Goal: Transaction & Acquisition: Book appointment/travel/reservation

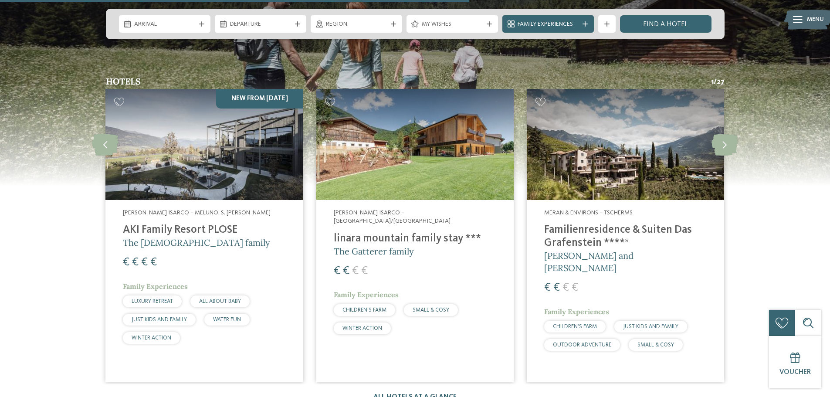
scroll to position [2308, 0]
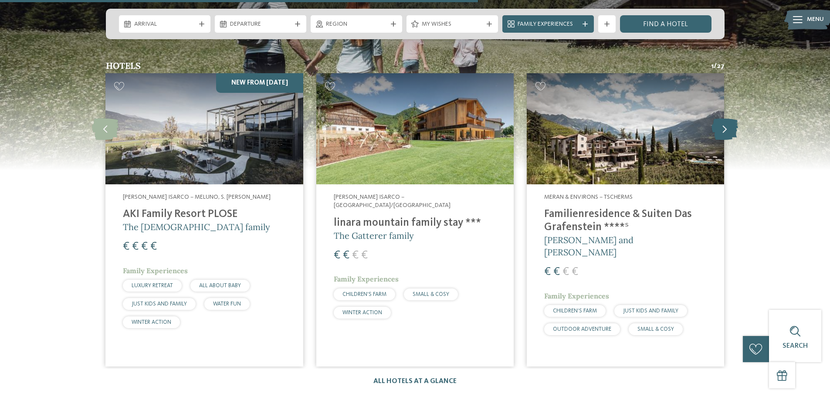
click at [723, 118] on icon at bounding box center [724, 129] width 27 height 22
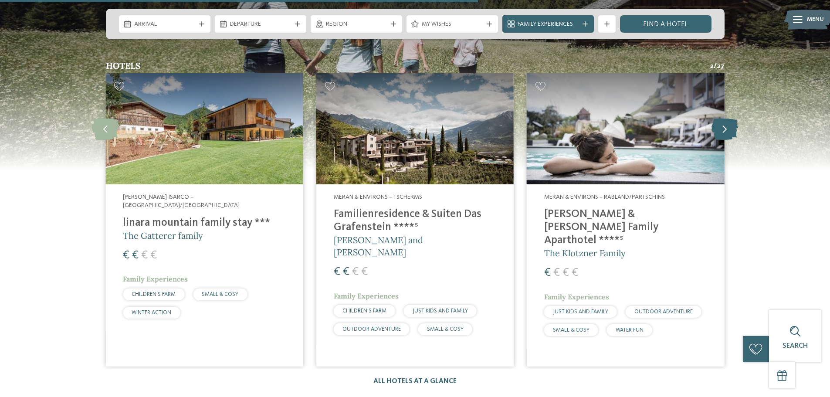
click at [723, 118] on icon at bounding box center [724, 129] width 27 height 22
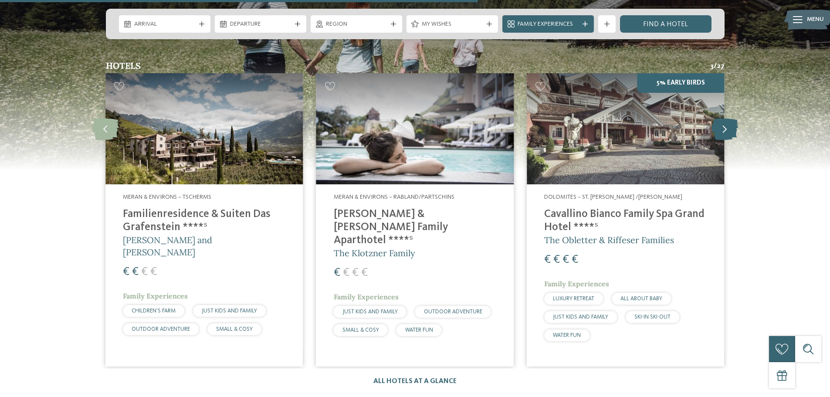
click at [727, 118] on icon at bounding box center [724, 129] width 27 height 22
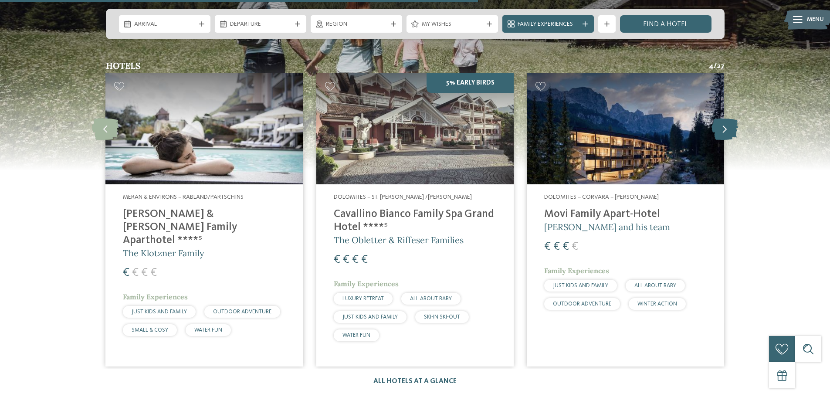
click at [727, 118] on icon at bounding box center [724, 129] width 27 height 22
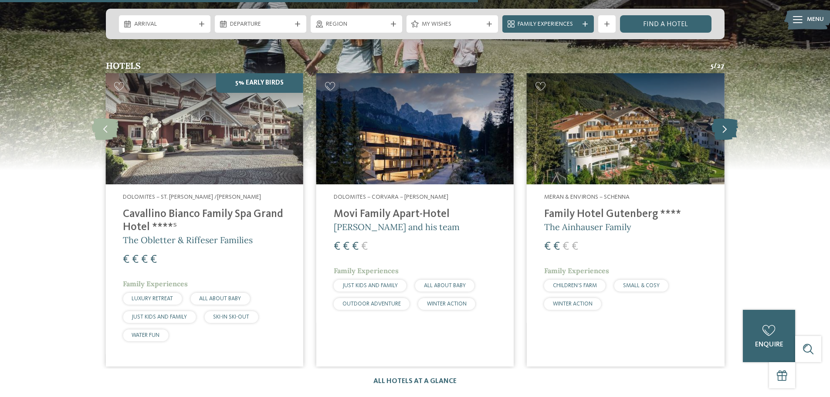
click at [727, 118] on icon at bounding box center [724, 129] width 27 height 22
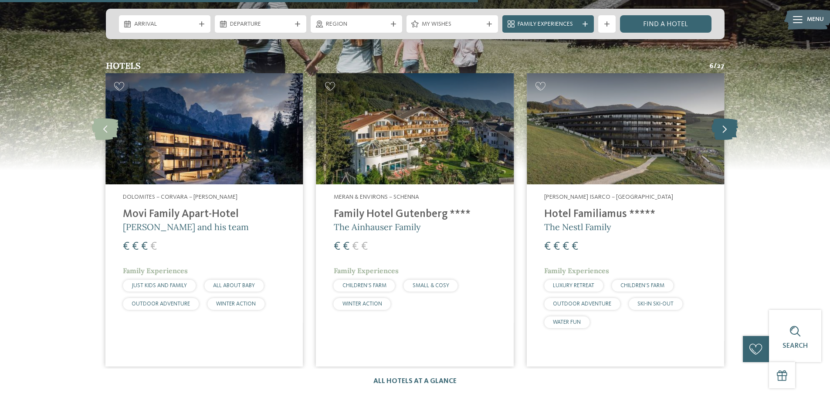
click at [722, 118] on icon at bounding box center [724, 129] width 27 height 22
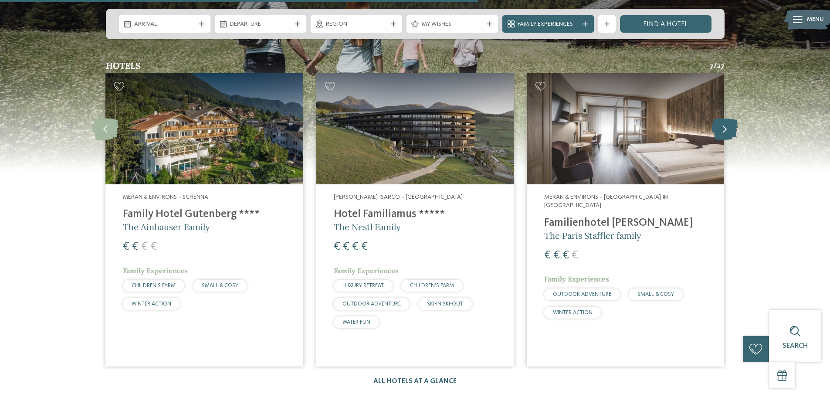
click at [722, 118] on icon at bounding box center [724, 129] width 27 height 22
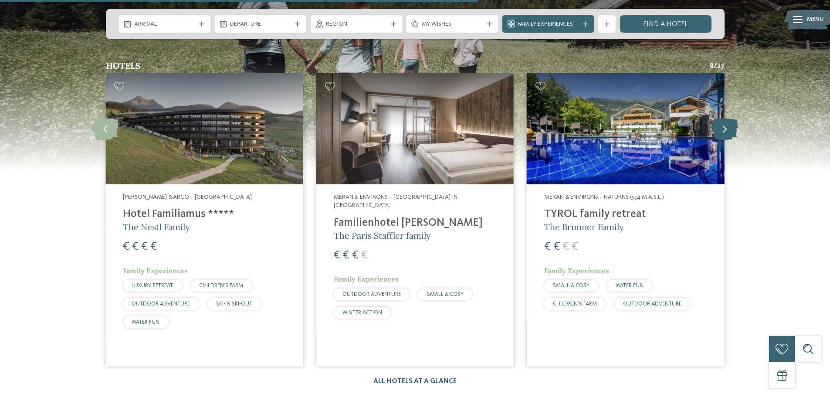
click at [722, 118] on icon at bounding box center [724, 129] width 27 height 22
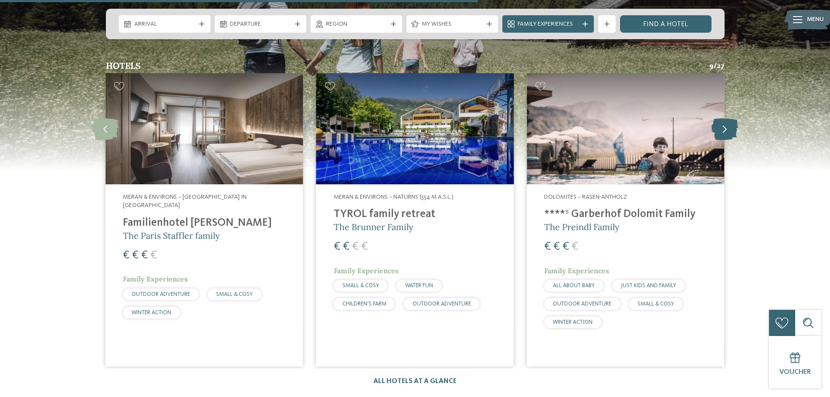
click at [723, 118] on icon at bounding box center [724, 129] width 27 height 22
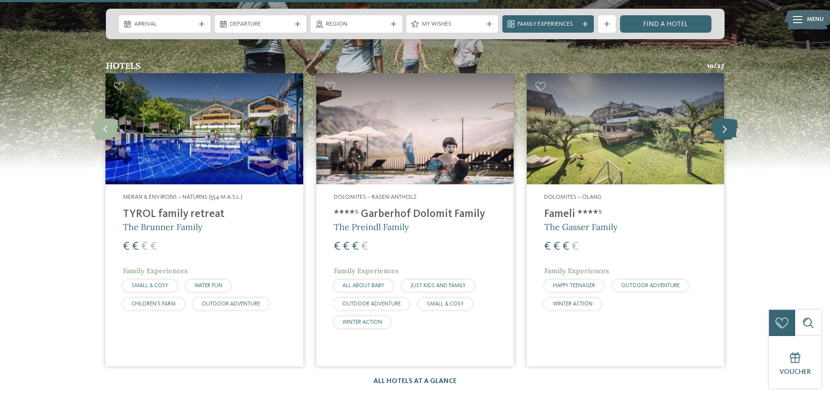
click at [723, 118] on icon at bounding box center [724, 129] width 27 height 22
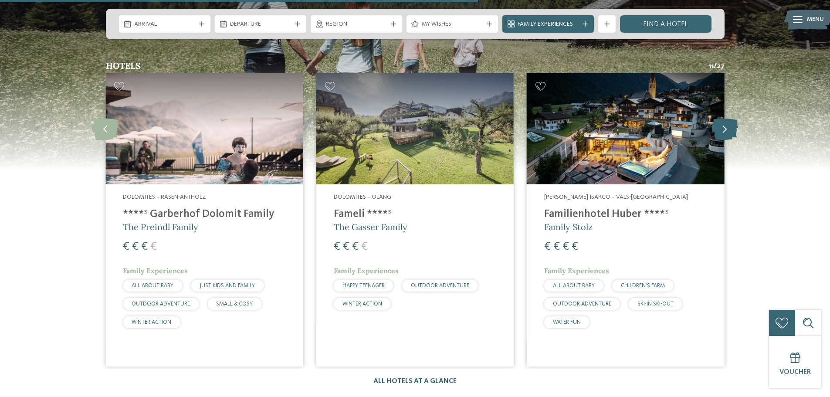
click at [723, 118] on icon at bounding box center [724, 129] width 27 height 22
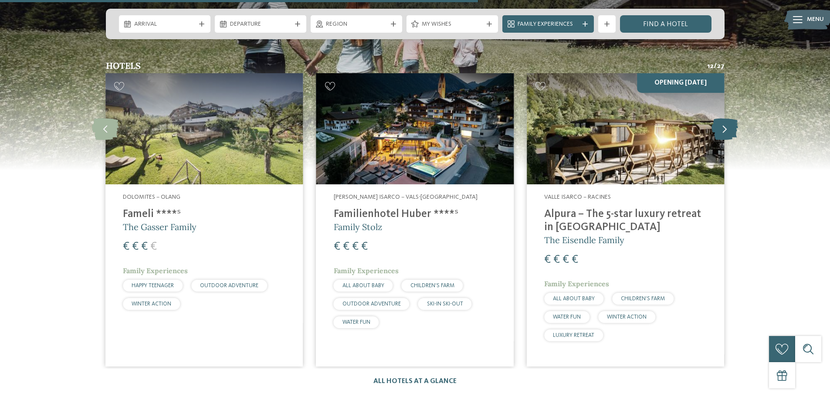
click at [723, 118] on icon at bounding box center [724, 129] width 27 height 22
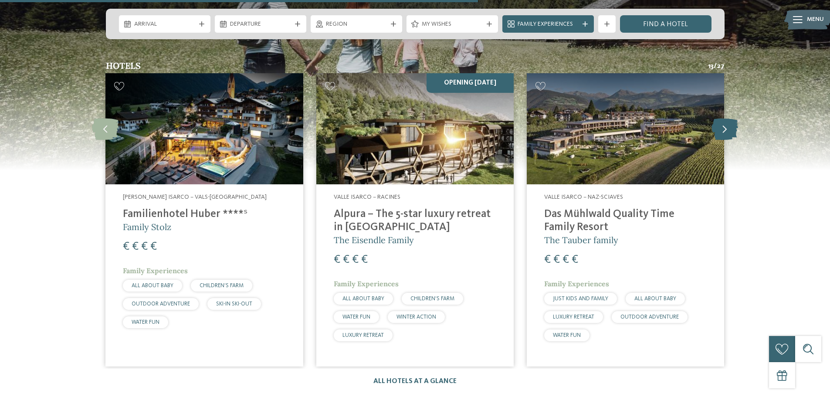
click at [723, 118] on icon at bounding box center [724, 129] width 27 height 22
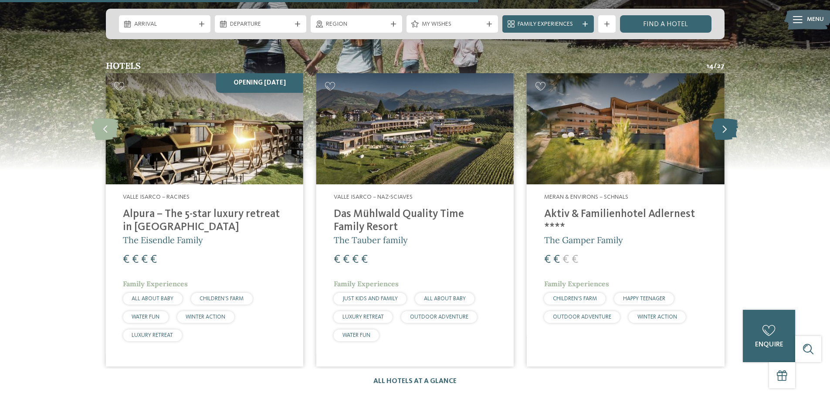
click at [723, 118] on icon at bounding box center [724, 129] width 27 height 22
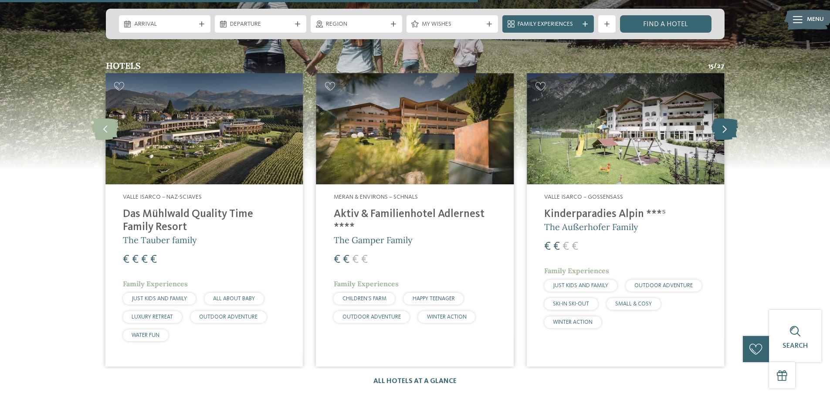
click at [726, 118] on icon at bounding box center [724, 129] width 27 height 22
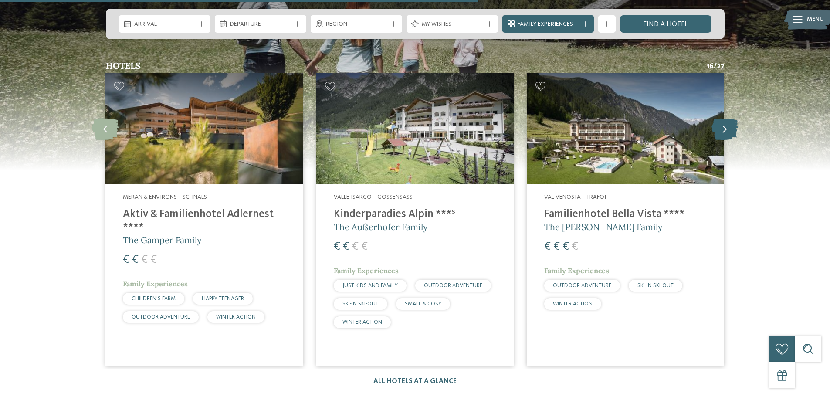
click at [726, 118] on icon at bounding box center [724, 129] width 27 height 22
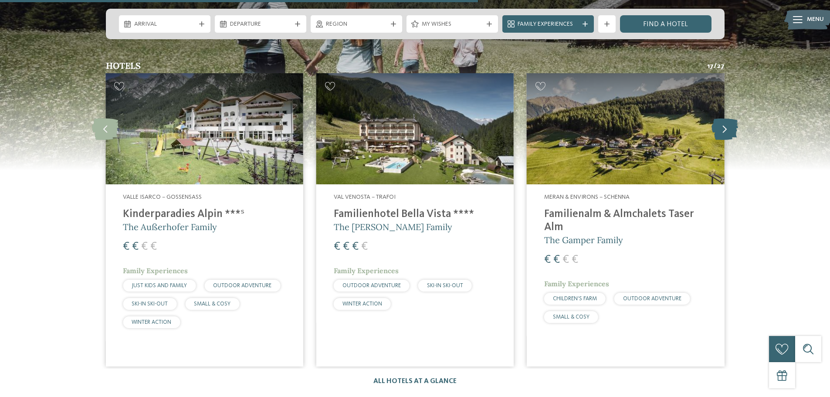
click at [726, 118] on icon at bounding box center [724, 129] width 27 height 22
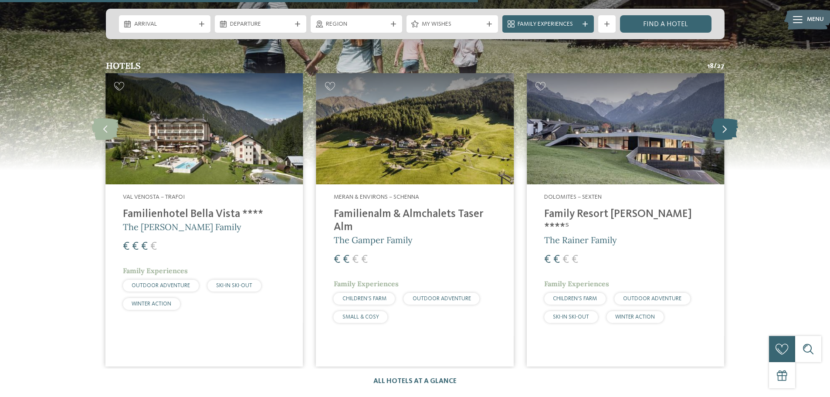
click at [723, 118] on icon at bounding box center [724, 129] width 27 height 22
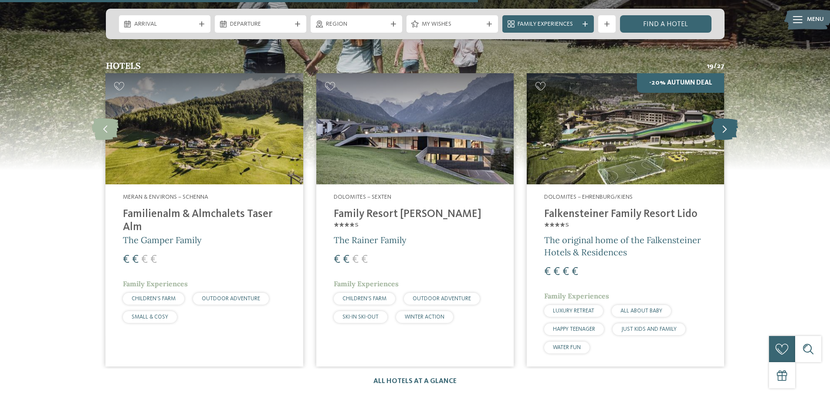
click at [723, 118] on icon at bounding box center [724, 129] width 27 height 22
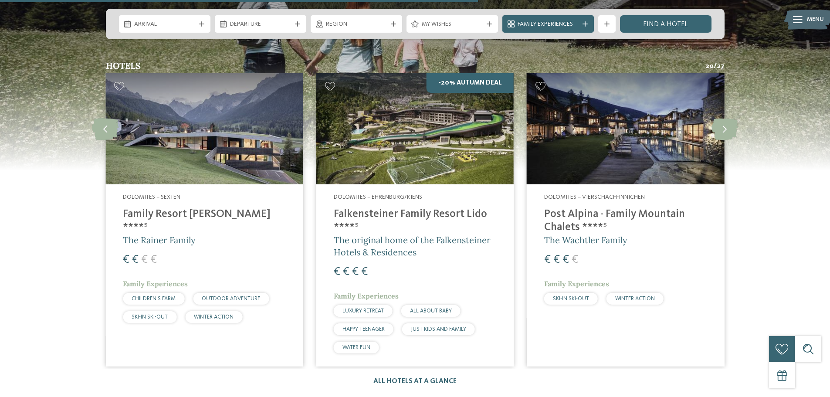
click at [417, 107] on img at bounding box center [414, 128] width 197 height 111
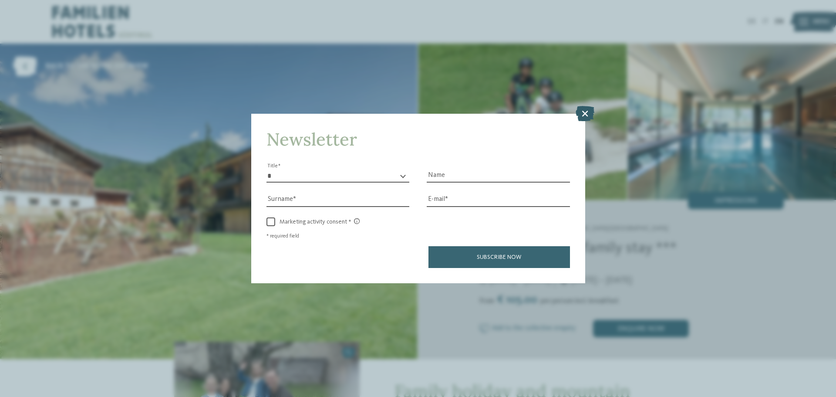
click at [584, 113] on icon at bounding box center [585, 113] width 19 height 15
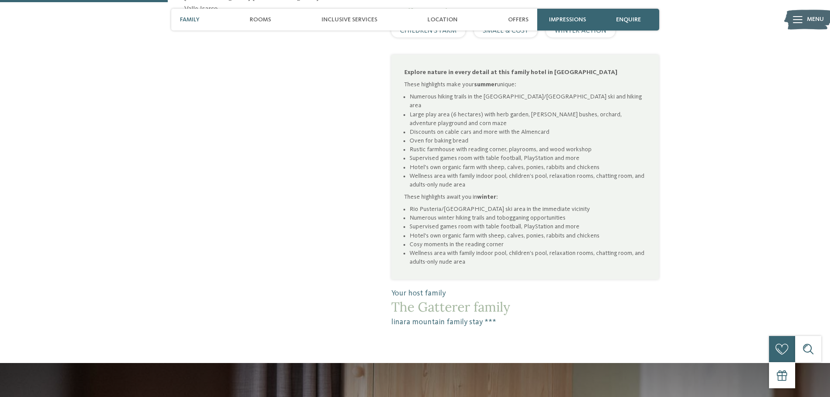
scroll to position [566, 0]
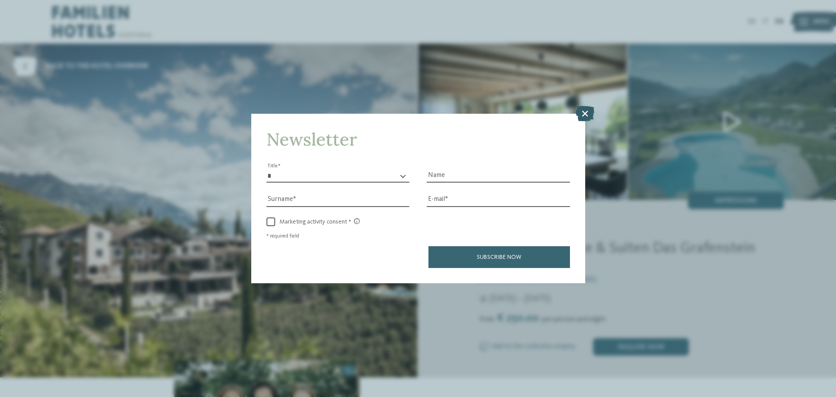
click at [583, 109] on icon at bounding box center [585, 113] width 19 height 15
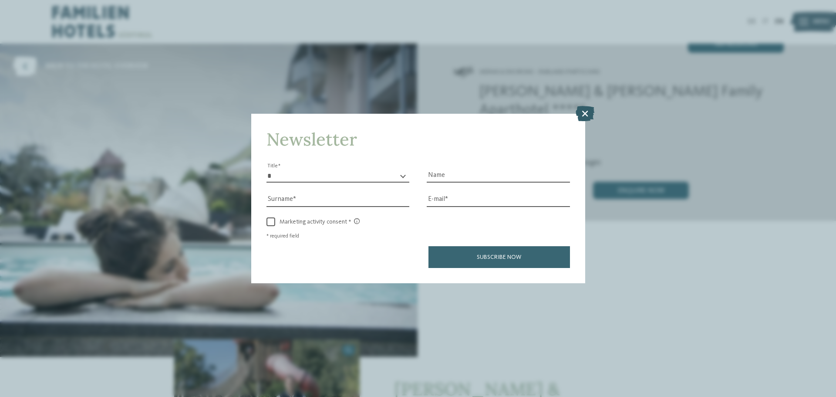
click at [584, 111] on icon at bounding box center [585, 113] width 19 height 15
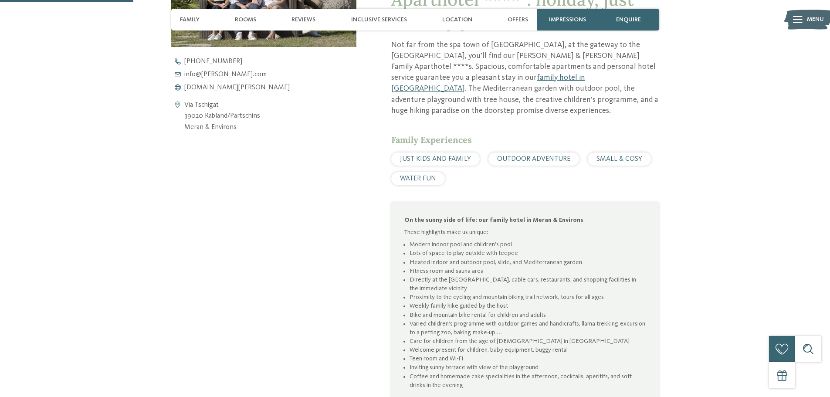
scroll to position [436, 0]
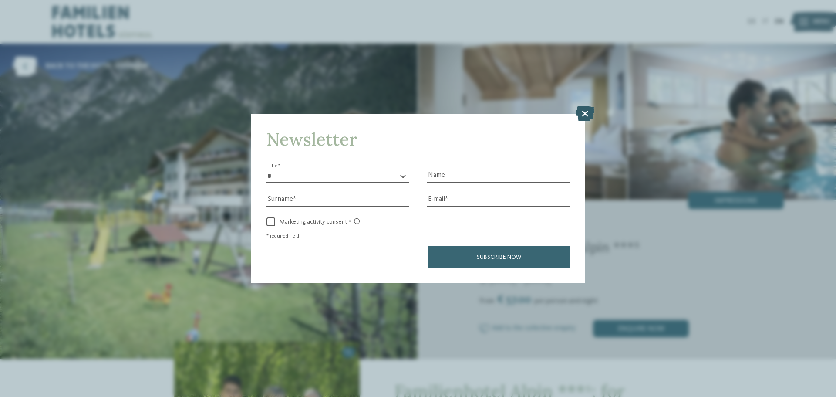
click at [581, 113] on icon at bounding box center [585, 113] width 19 height 15
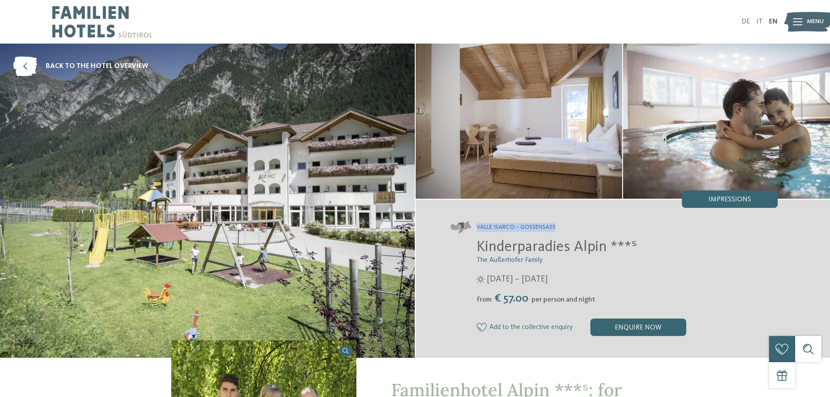
drag, startPoint x: 554, startPoint y: 224, endPoint x: 469, endPoint y: 228, distance: 85.0
click at [469, 228] on address "Valle Isarco – Gossensass" at bounding box center [614, 227] width 328 height 12
copy address "Valle Isarco – Gossensass"
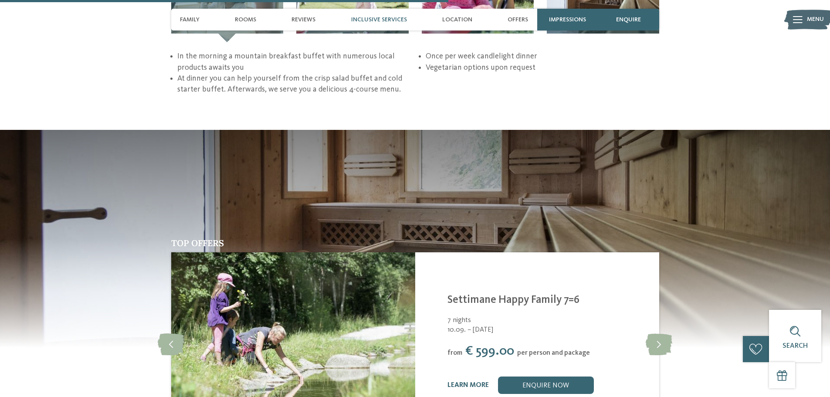
scroll to position [1437, 0]
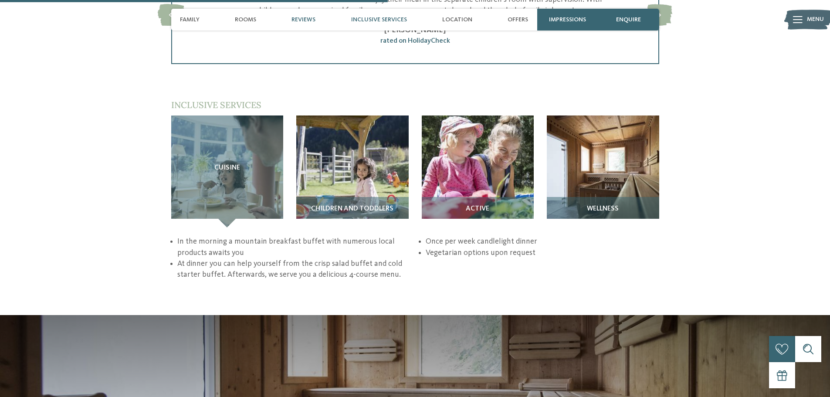
click at [383, 15] on div "Inclusive services" at bounding box center [379, 20] width 64 height 22
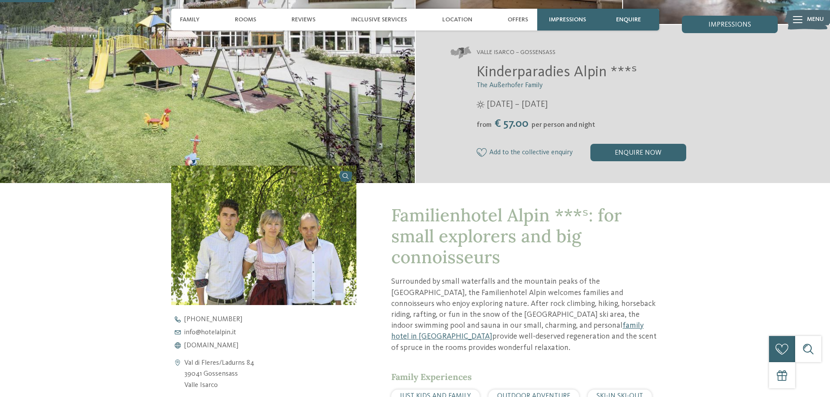
scroll to position [131, 0]
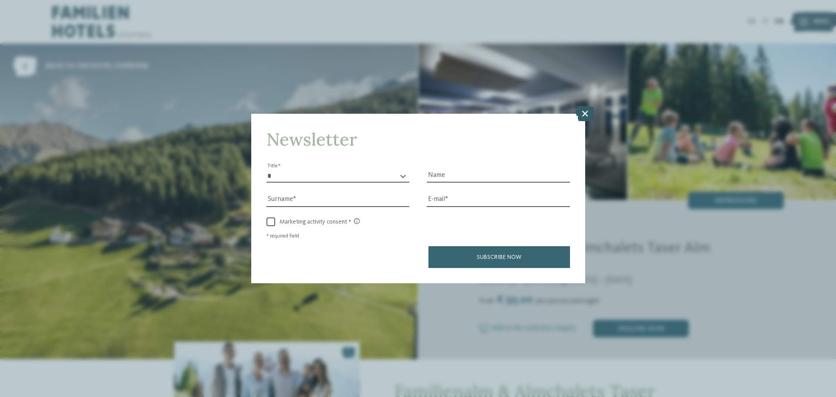
click at [586, 112] on icon at bounding box center [585, 113] width 19 height 15
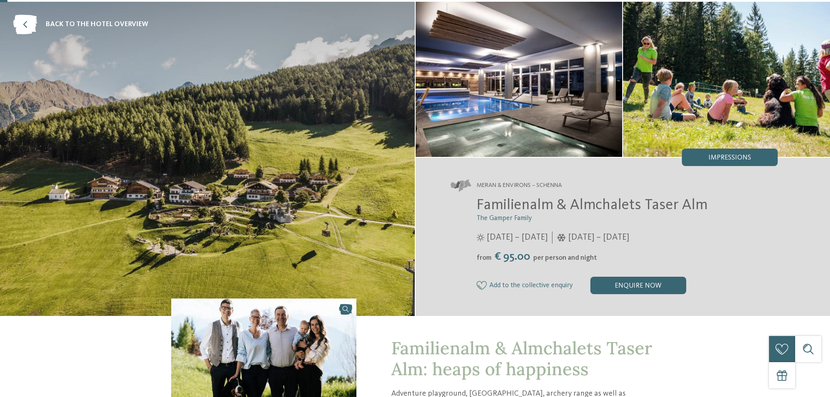
scroll to position [87, 0]
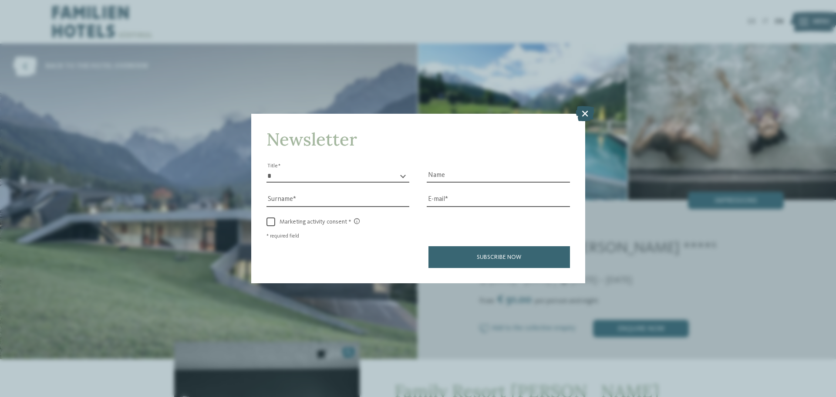
click at [587, 111] on icon at bounding box center [585, 113] width 19 height 15
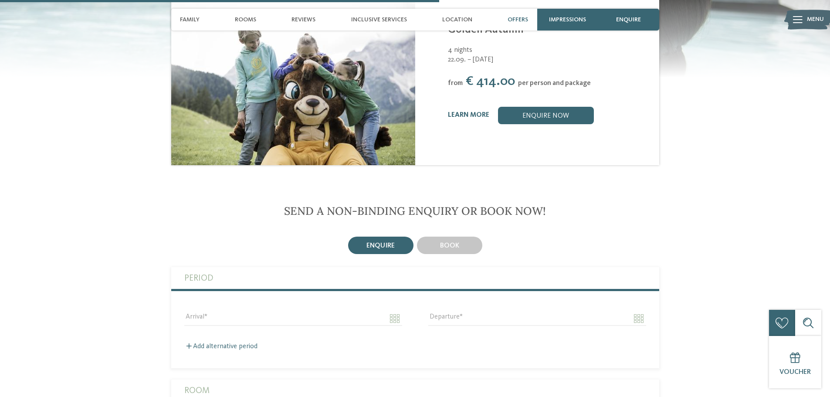
scroll to position [1219, 0]
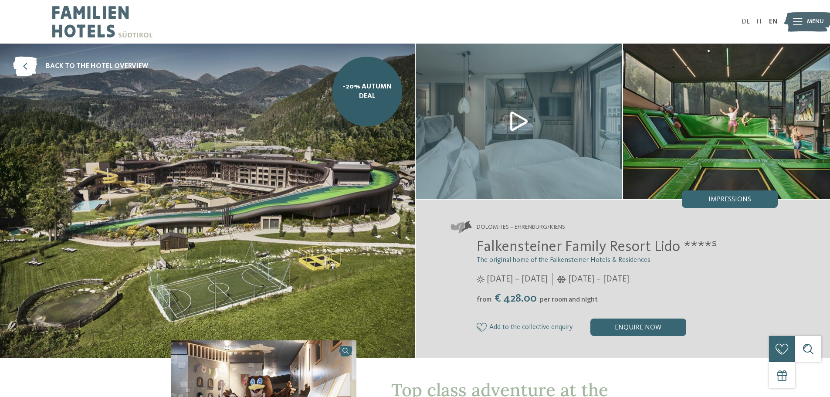
click at [194, 191] on img at bounding box center [207, 201] width 415 height 314
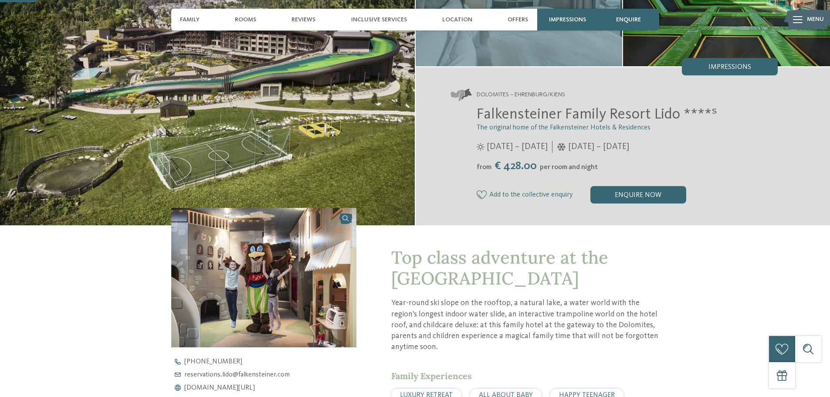
scroll to position [174, 0]
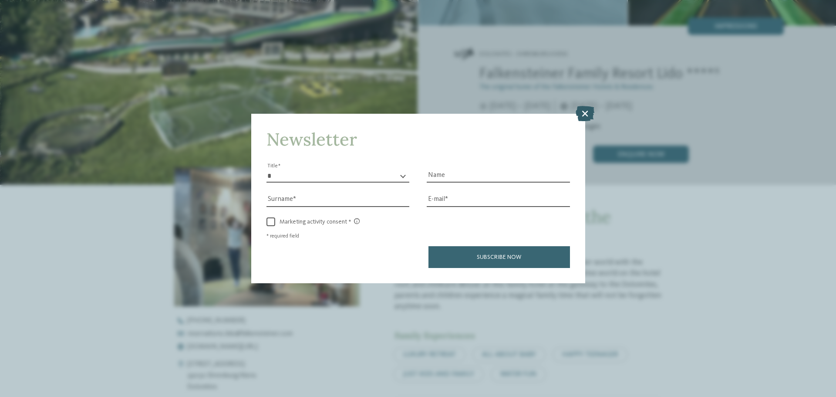
click at [585, 115] on icon at bounding box center [585, 113] width 19 height 15
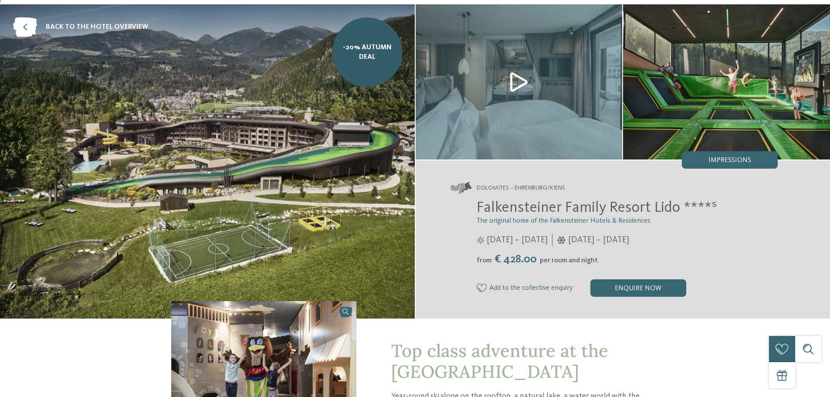
scroll to position [0, 0]
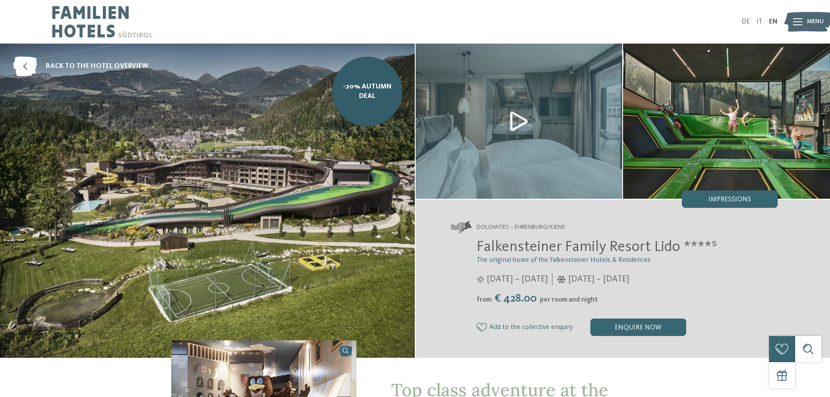
click at [97, 28] on img at bounding box center [102, 22] width 100 height 44
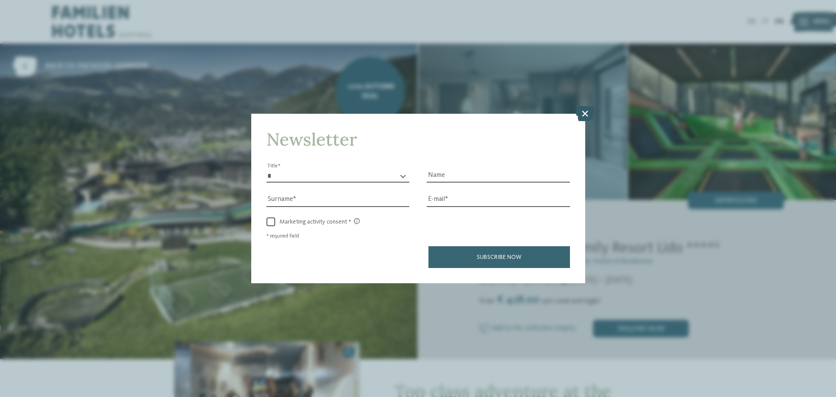
click at [586, 115] on icon at bounding box center [585, 113] width 19 height 15
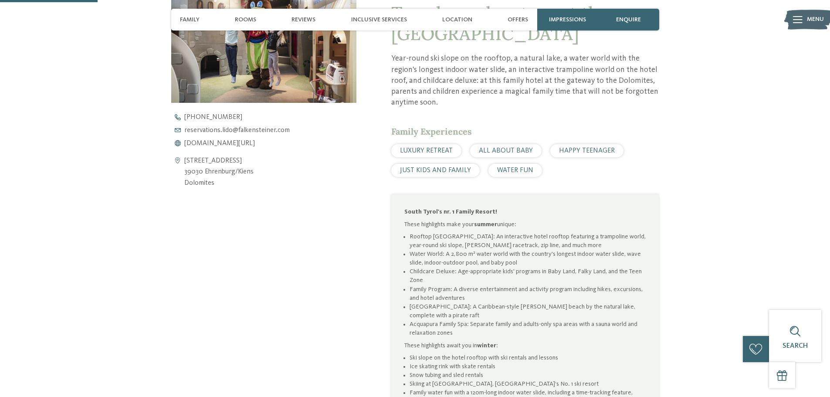
scroll to position [392, 0]
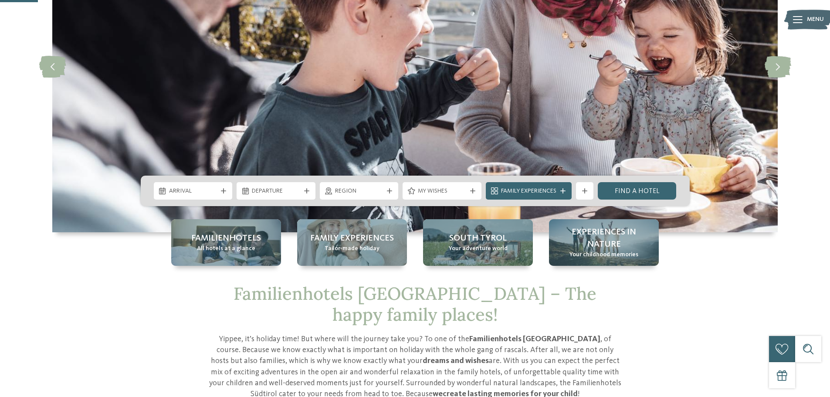
scroll to position [174, 0]
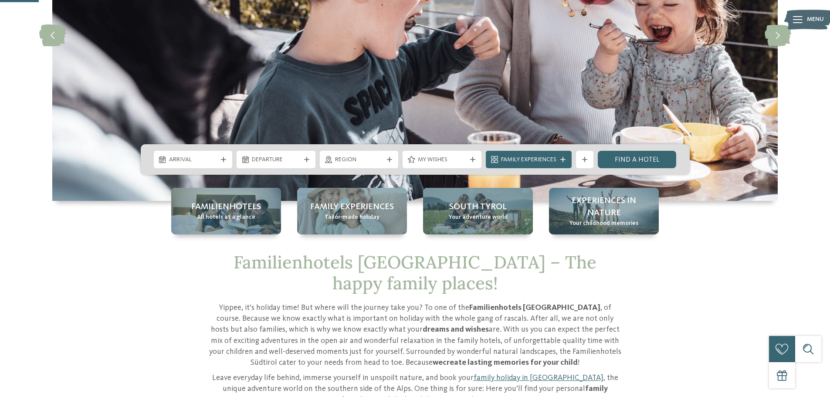
click at [193, 163] on span "Arrival" at bounding box center [193, 159] width 48 height 9
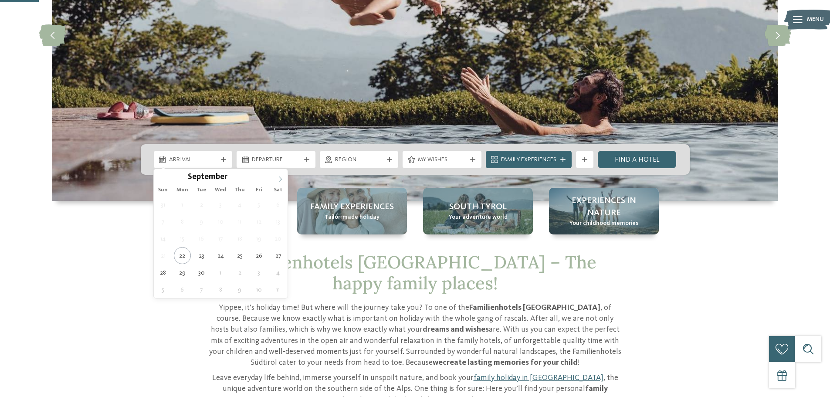
click at [282, 175] on span at bounding box center [280, 176] width 15 height 15
type div "25.10.2025"
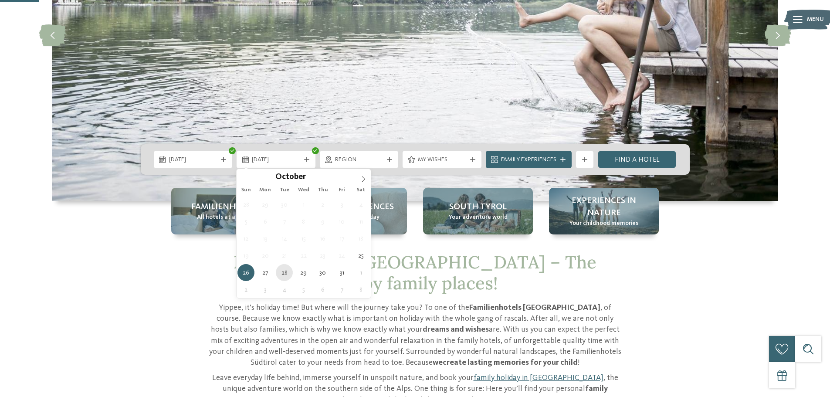
type div "28.10.2025"
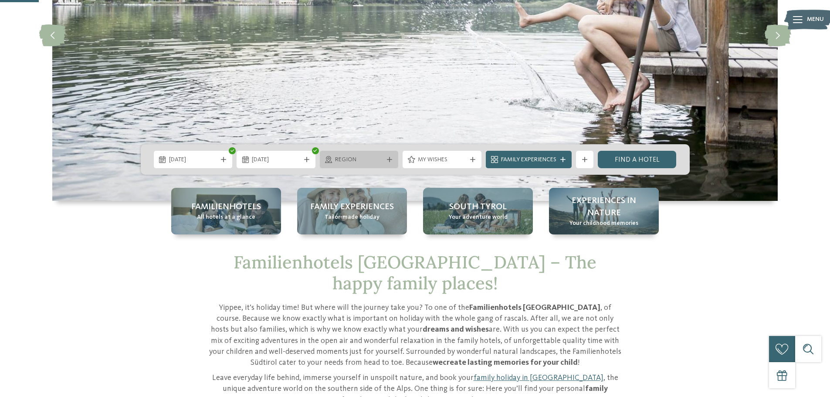
click at [371, 159] on span "Region" at bounding box center [359, 159] width 48 height 9
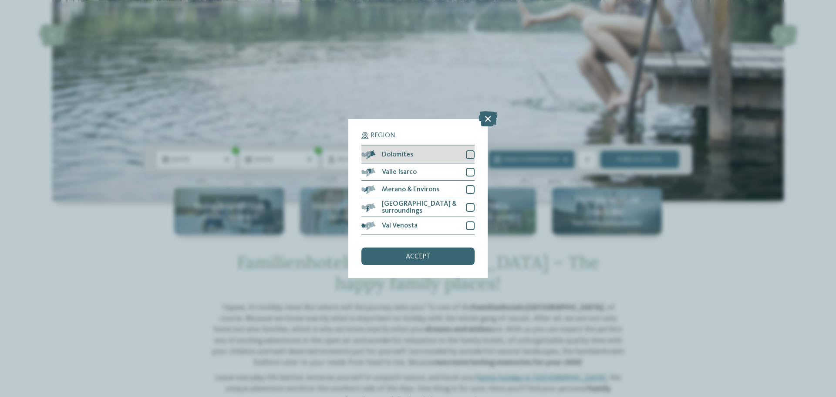
click at [469, 157] on div at bounding box center [470, 154] width 9 height 9
click at [470, 173] on div at bounding box center [470, 172] width 9 height 9
click at [470, 186] on div at bounding box center [470, 189] width 9 height 9
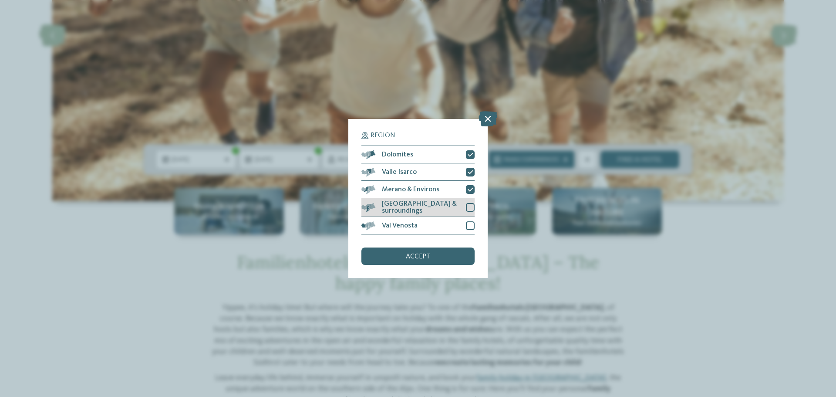
click at [469, 205] on div at bounding box center [470, 207] width 9 height 9
click at [465, 227] on div "Val Venosta" at bounding box center [417, 225] width 113 height 17
click at [439, 252] on div "accept" at bounding box center [417, 255] width 113 height 17
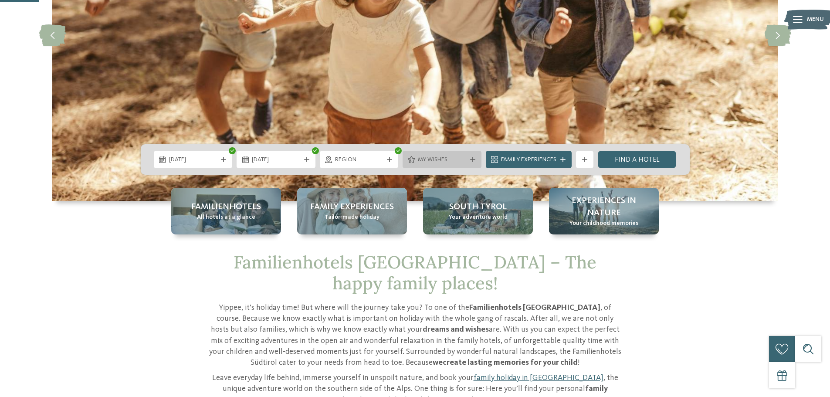
click at [449, 159] on span "My wishes" at bounding box center [442, 159] width 48 height 9
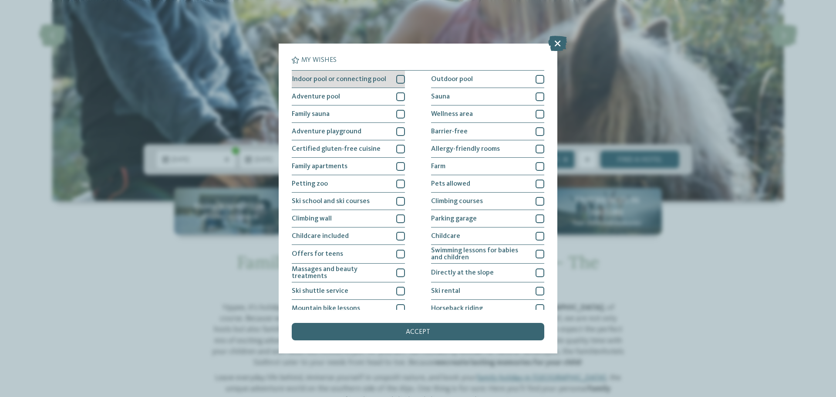
click at [378, 80] on span "Indoor pool or connecting pool" at bounding box center [339, 79] width 95 height 7
click at [383, 78] on span "Indoor pool or connecting pool" at bounding box center [339, 79] width 95 height 7
click at [492, 331] on div "accept" at bounding box center [418, 331] width 253 height 17
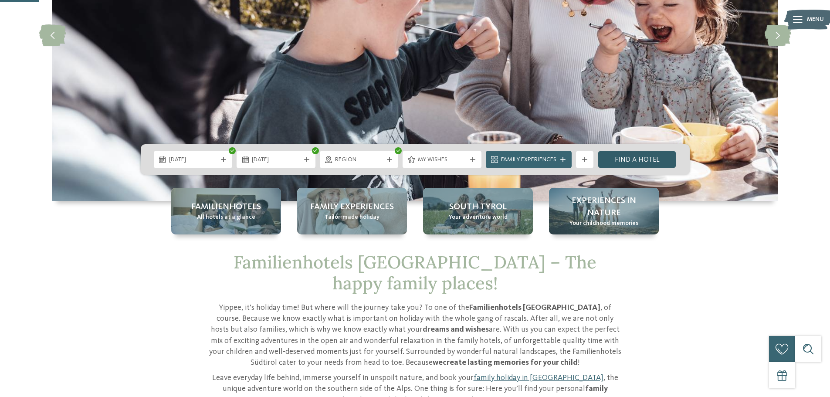
click at [639, 159] on link "Find a hotel" at bounding box center [637, 159] width 79 height 17
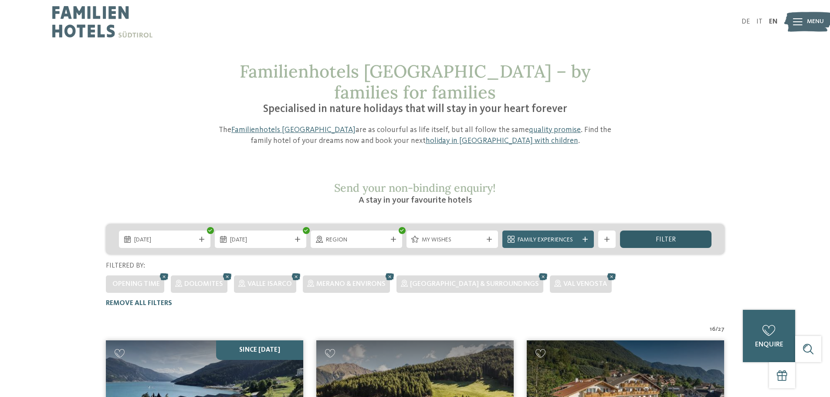
click at [639, 230] on div "filter" at bounding box center [665, 238] width 91 height 17
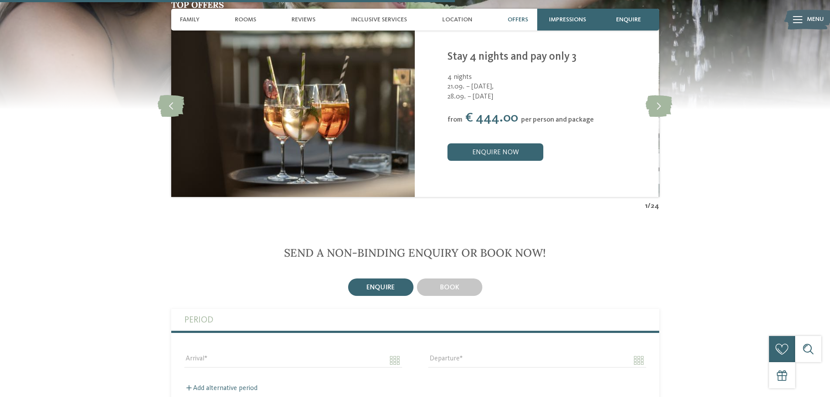
scroll to position [1829, 0]
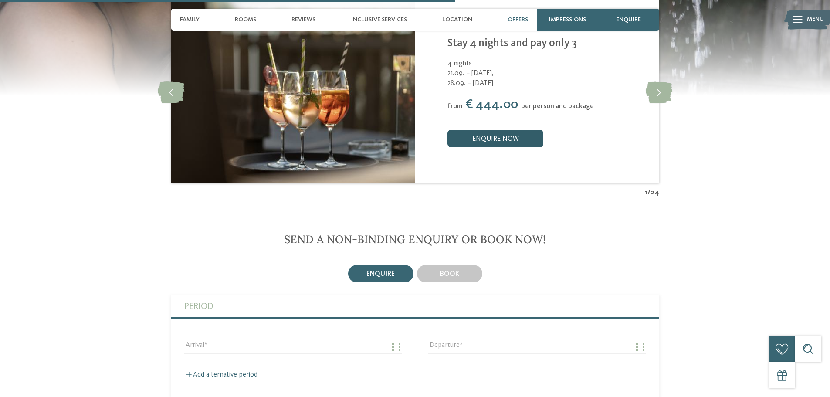
click at [514, 130] on link "enquire now" at bounding box center [495, 138] width 96 height 17
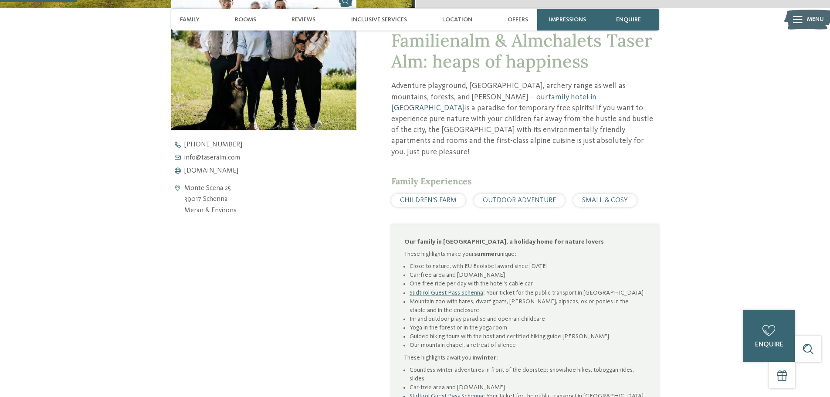
scroll to position [323, 0]
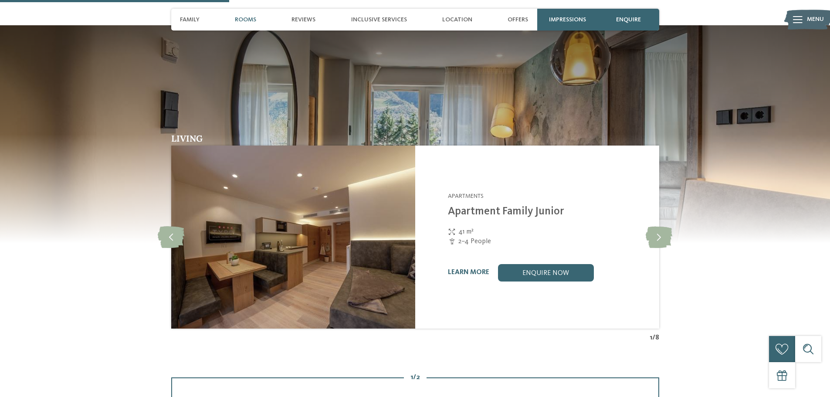
scroll to position [784, 0]
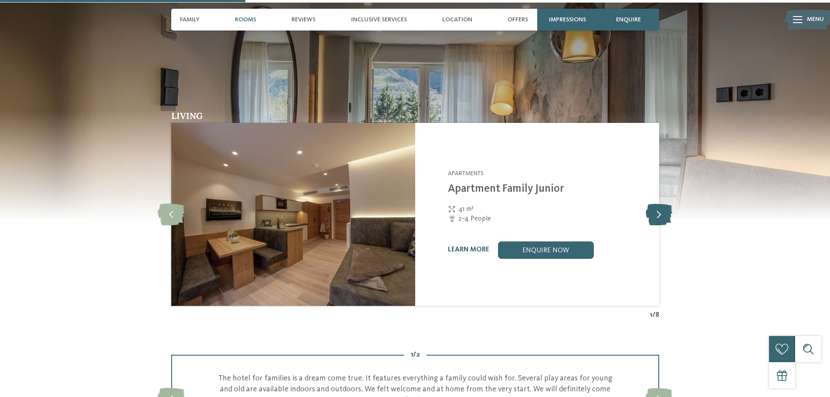
click at [652, 209] on icon at bounding box center [658, 214] width 27 height 22
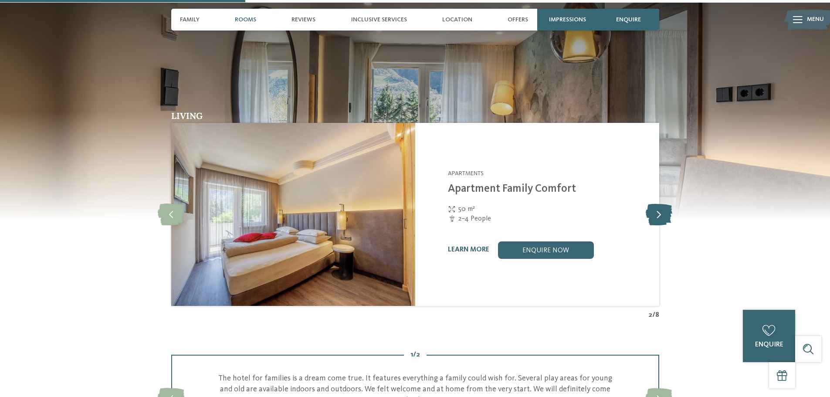
click at [652, 209] on icon at bounding box center [658, 214] width 27 height 22
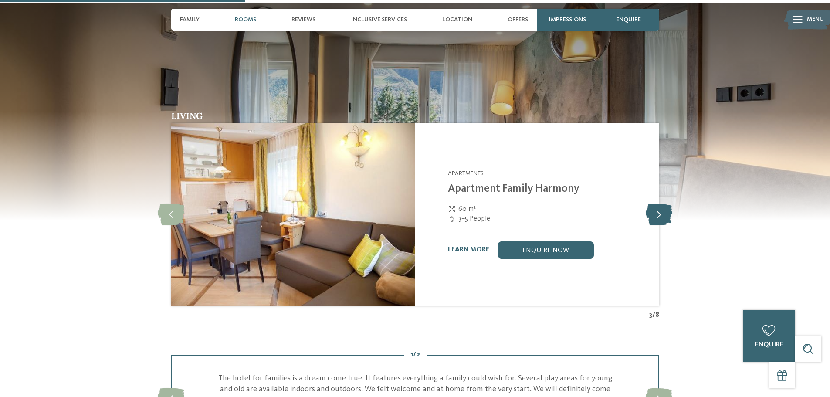
click at [652, 209] on icon at bounding box center [658, 214] width 27 height 22
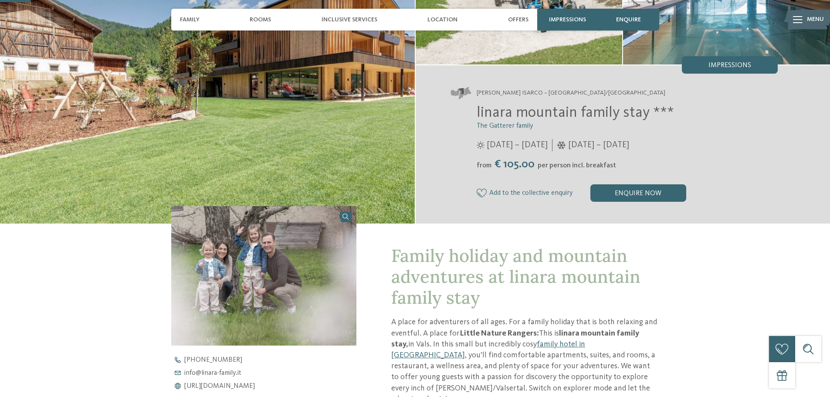
scroll to position [87, 0]
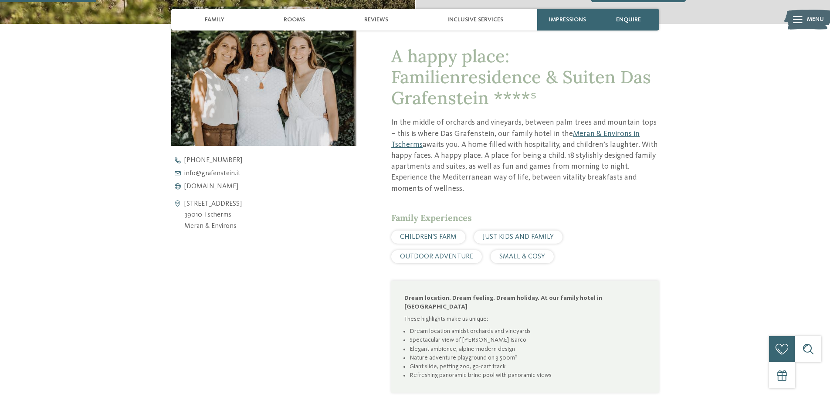
scroll to position [392, 0]
